Goal: Use online tool/utility: Utilize a website feature to perform a specific function

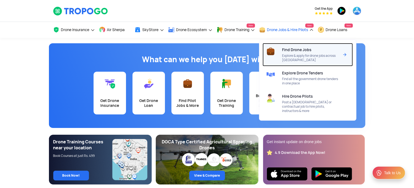
click at [282, 54] on div at bounding box center [272, 54] width 20 height 23
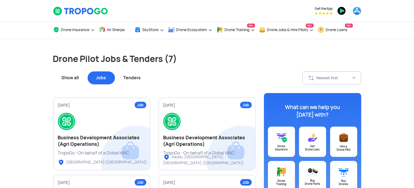
click at [134, 81] on div "Tenders" at bounding box center [132, 77] width 35 height 13
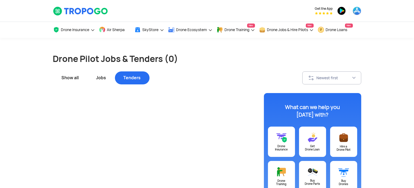
click at [97, 80] on div "Jobs" at bounding box center [101, 77] width 27 height 13
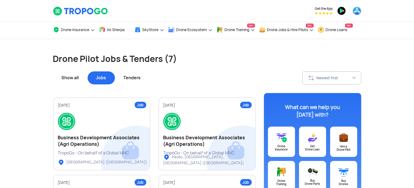
click at [66, 79] on div "Show all" at bounding box center [70, 77] width 35 height 13
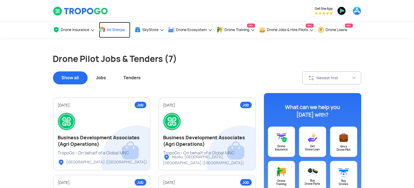
click at [103, 29] on span at bounding box center [102, 29] width 6 height 6
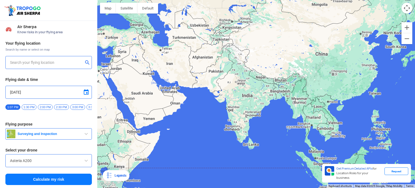
click at [398, 175] on div "Request" at bounding box center [397, 171] width 24 height 8
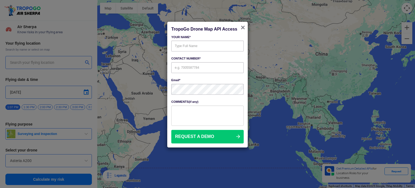
click at [242, 26] on span "×" at bounding box center [243, 27] width 4 height 8
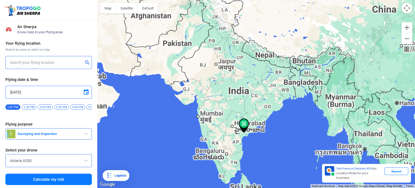
type input "[STREET_ADDRESS]"
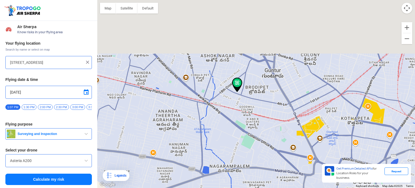
drag, startPoint x: 233, startPoint y: 72, endPoint x: 220, endPoint y: 189, distance: 117.7
click at [220, 188] on html "Location Risk Score Air Sherpa Know risks in your flying area Your flying locat…" at bounding box center [207, 94] width 415 height 188
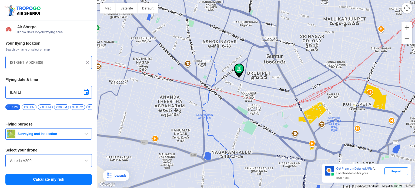
click at [60, 181] on button "Calculate my risk" at bounding box center [48, 179] width 86 height 11
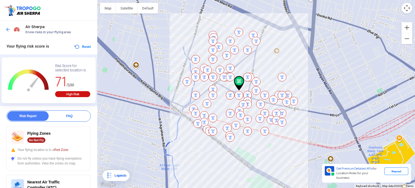
drag, startPoint x: 181, startPoint y: 102, endPoint x: 145, endPoint y: 105, distance: 36.7
click at [145, 105] on div at bounding box center [256, 94] width 318 height 188
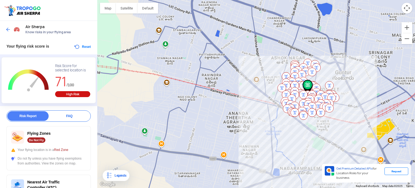
click at [234, 89] on div at bounding box center [256, 94] width 318 height 188
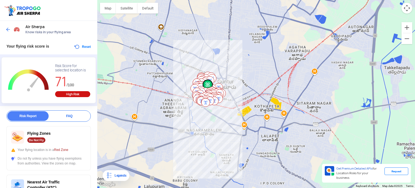
drag, startPoint x: 305, startPoint y: 122, endPoint x: 252, endPoint y: 111, distance: 54.2
click at [252, 111] on div at bounding box center [256, 94] width 318 height 188
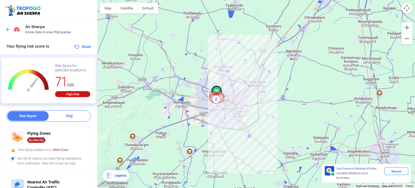
drag, startPoint x: 202, startPoint y: 75, endPoint x: 183, endPoint y: 102, distance: 33.1
click at [183, 102] on div at bounding box center [256, 94] width 318 height 188
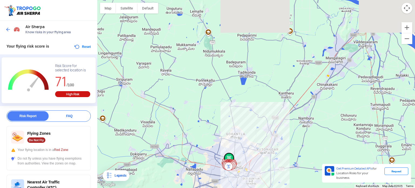
drag, startPoint x: 261, startPoint y: 85, endPoint x: 273, endPoint y: 152, distance: 67.9
click at [273, 152] on div at bounding box center [256, 94] width 318 height 188
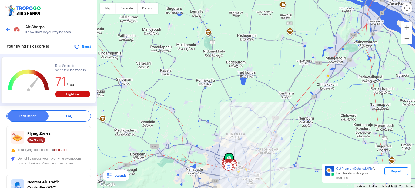
drag, startPoint x: 213, startPoint y: 95, endPoint x: 219, endPoint y: 106, distance: 12.8
click at [219, 106] on div at bounding box center [256, 94] width 318 height 188
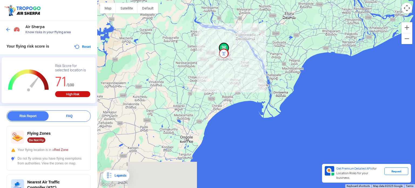
drag, startPoint x: 245, startPoint y: 137, endPoint x: 239, endPoint y: 71, distance: 65.7
click at [240, 72] on div at bounding box center [256, 94] width 318 height 188
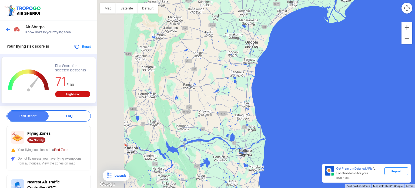
drag, startPoint x: 183, startPoint y: 103, endPoint x: 236, endPoint y: 54, distance: 72.1
click at [236, 54] on div at bounding box center [256, 94] width 318 height 188
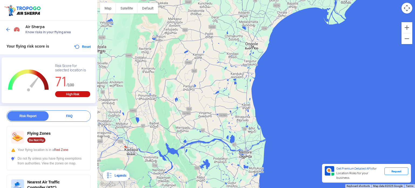
drag, startPoint x: 235, startPoint y: 59, endPoint x: 249, endPoint y: 201, distance: 142.0
click at [249, 188] on html "Location Risk Score Air Sherpa Know risks in your flying area Your flying risk …" at bounding box center [207, 94] width 415 height 188
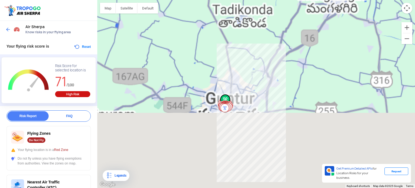
drag, startPoint x: 192, startPoint y: 146, endPoint x: 231, endPoint y: 61, distance: 93.5
click at [231, 61] on div at bounding box center [256, 94] width 318 height 188
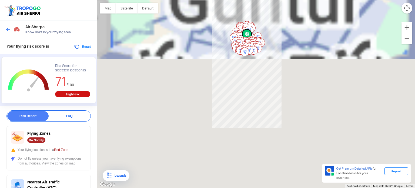
drag, startPoint x: 189, startPoint y: 123, endPoint x: 200, endPoint y: 40, distance: 83.6
click at [200, 40] on div at bounding box center [256, 94] width 318 height 188
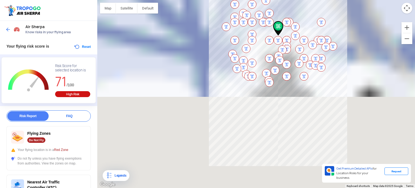
drag, startPoint x: 208, startPoint y: 55, endPoint x: 168, endPoint y: 60, distance: 40.8
click at [168, 60] on div at bounding box center [256, 94] width 318 height 188
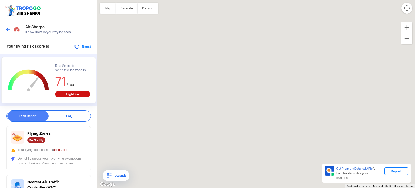
drag, startPoint x: 290, startPoint y: 35, endPoint x: 196, endPoint y: 121, distance: 127.0
click at [197, 121] on div at bounding box center [256, 94] width 318 height 188
drag, startPoint x: 297, startPoint y: 56, endPoint x: 270, endPoint y: 162, distance: 109.9
click at [270, 162] on div at bounding box center [256, 94] width 318 height 188
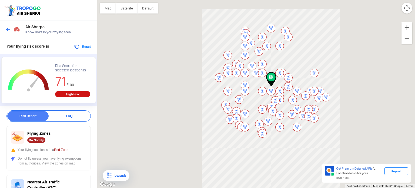
drag, startPoint x: 227, startPoint y: 107, endPoint x: 153, endPoint y: 71, distance: 82.9
click at [154, 71] on div at bounding box center [256, 94] width 318 height 188
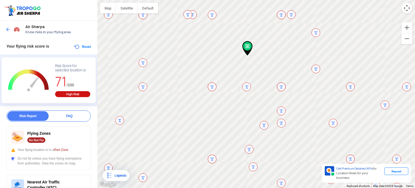
drag, startPoint x: 280, startPoint y: 81, endPoint x: 250, endPoint y: 99, distance: 34.9
click at [250, 99] on div at bounding box center [256, 94] width 318 height 188
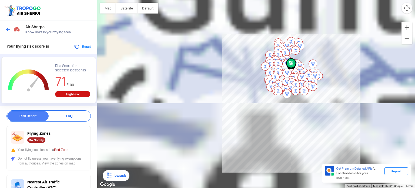
drag, startPoint x: 344, startPoint y: 68, endPoint x: 225, endPoint y: 64, distance: 119.0
click at [225, 64] on div at bounding box center [256, 94] width 318 height 188
